Goal: Information Seeking & Learning: Learn about a topic

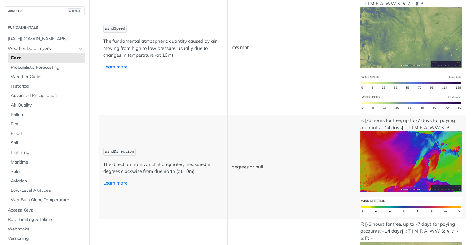
scroll to position [573, 0]
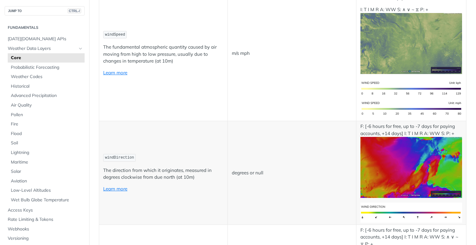
click at [303, 148] on td "degrees or null" at bounding box center [292, 173] width 129 height 104
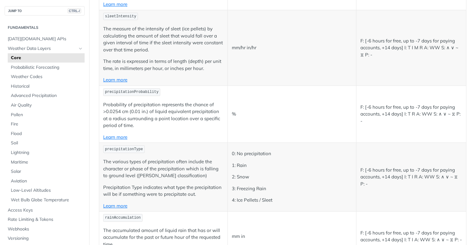
scroll to position [1479, 0]
click at [133, 89] on span "precipitationProbability" at bounding box center [132, 91] width 54 height 4
copy span "precipitationProbability"
click at [133, 89] on span "precipitationProbability" at bounding box center [132, 91] width 54 height 4
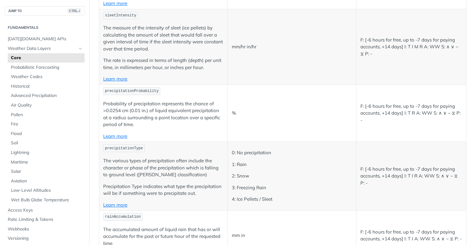
scroll to position [1593, 0]
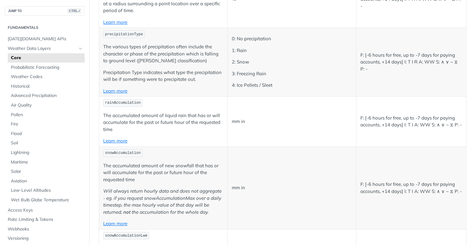
click at [129, 99] on p "rainAccumulation" at bounding box center [163, 103] width 120 height 9
click at [128, 99] on p "rainAccumulation" at bounding box center [163, 103] width 120 height 9
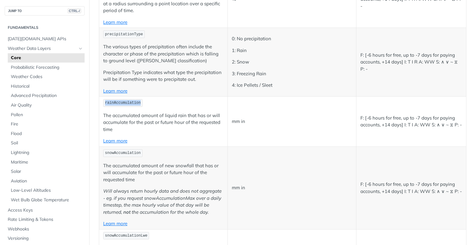
copy span "rainAccumulation"
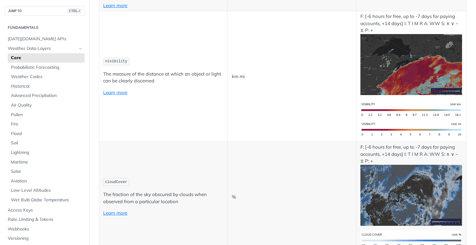
scroll to position [2175, 0]
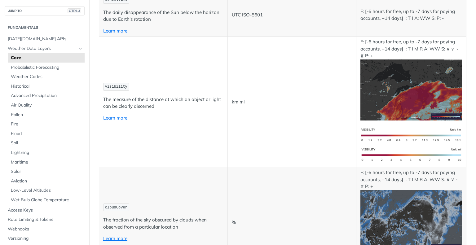
click at [114, 83] on code "visibility" at bounding box center [116, 87] width 26 height 8
copy span "visibility"
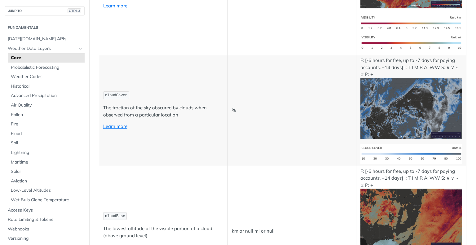
scroll to position [2288, 0]
click at [115, 93] on span "cloudCover" at bounding box center [116, 95] width 22 height 4
copy span "cloudCover"
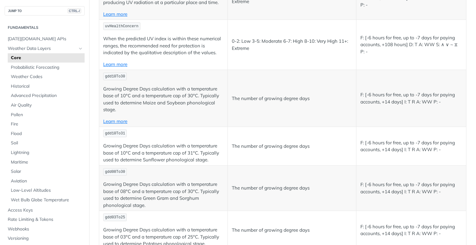
scroll to position [2785, 0]
click at [17, 179] on span "Aviation" at bounding box center [47, 181] width 72 height 6
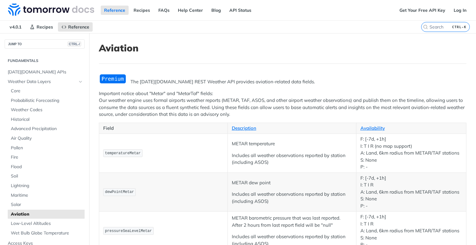
click at [129, 153] on span "temperatureMetar" at bounding box center [123, 153] width 36 height 4
copy span "temperatureMetar"
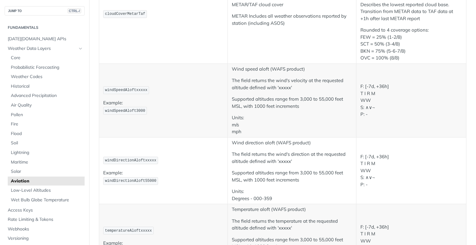
scroll to position [590, 0]
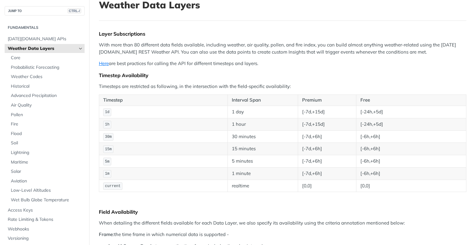
scroll to position [43, 0]
